Goal: Navigation & Orientation: Find specific page/section

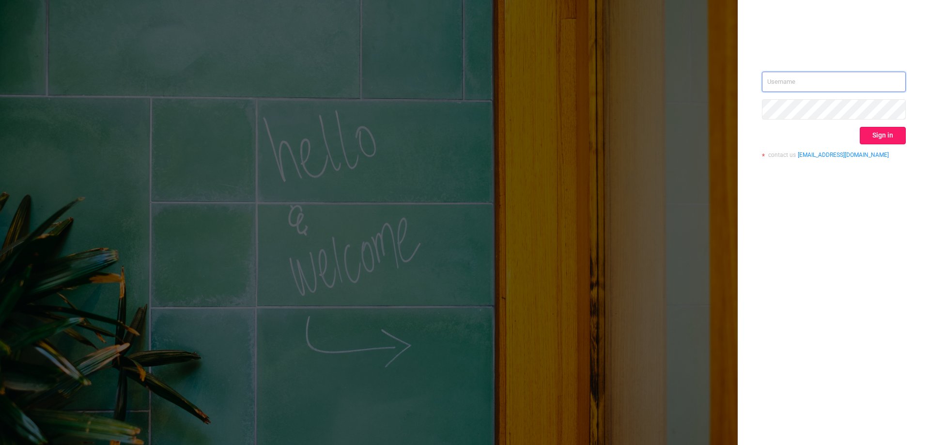
type input "[EMAIL_ADDRESS][DOMAIN_NAME]"
click at [873, 135] on button "Sign in" at bounding box center [882, 135] width 46 height 17
